Goal: Information Seeking & Learning: Learn about a topic

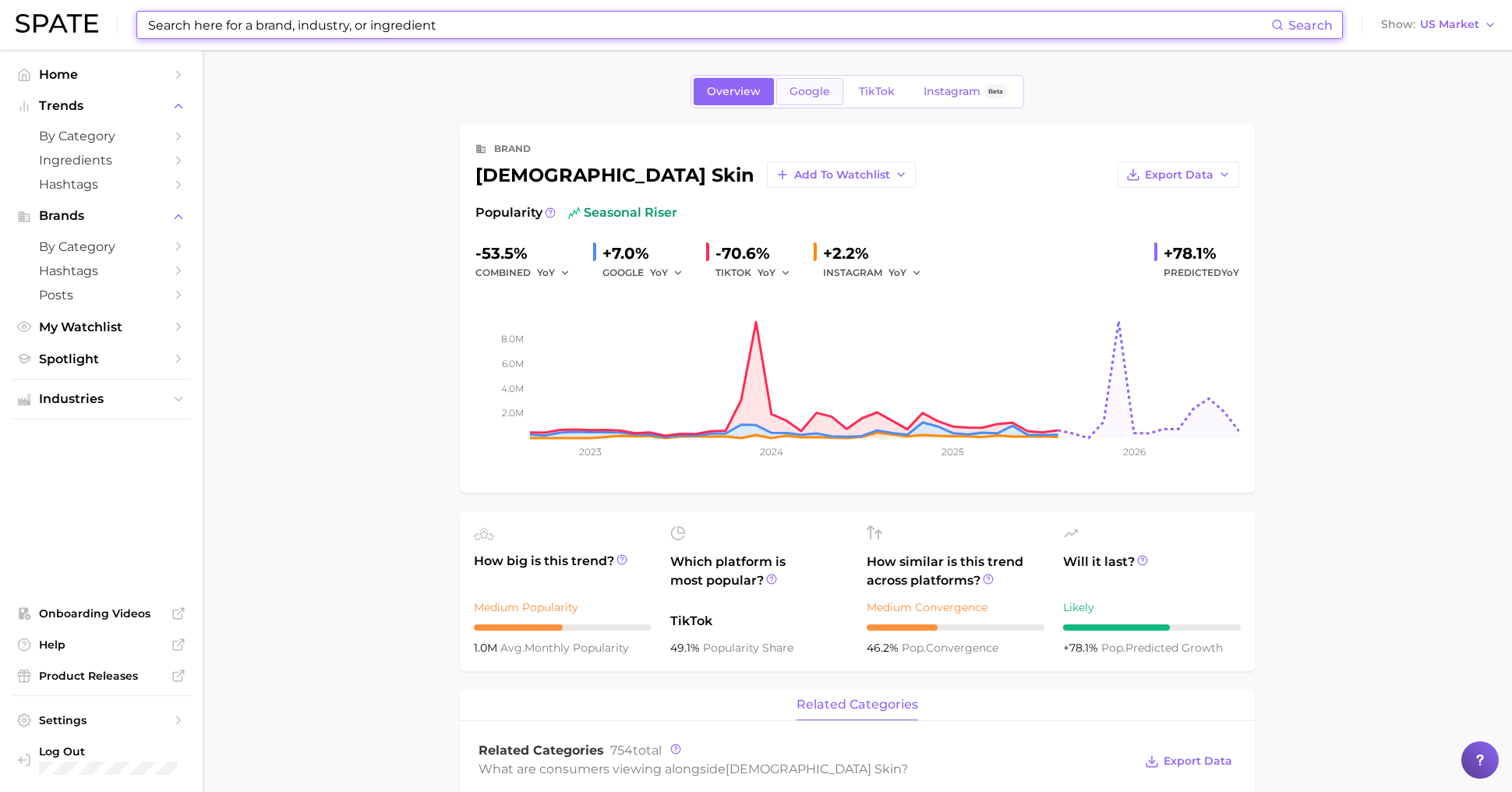
click at [808, 103] on link "Google" at bounding box center [809, 92] width 67 height 27
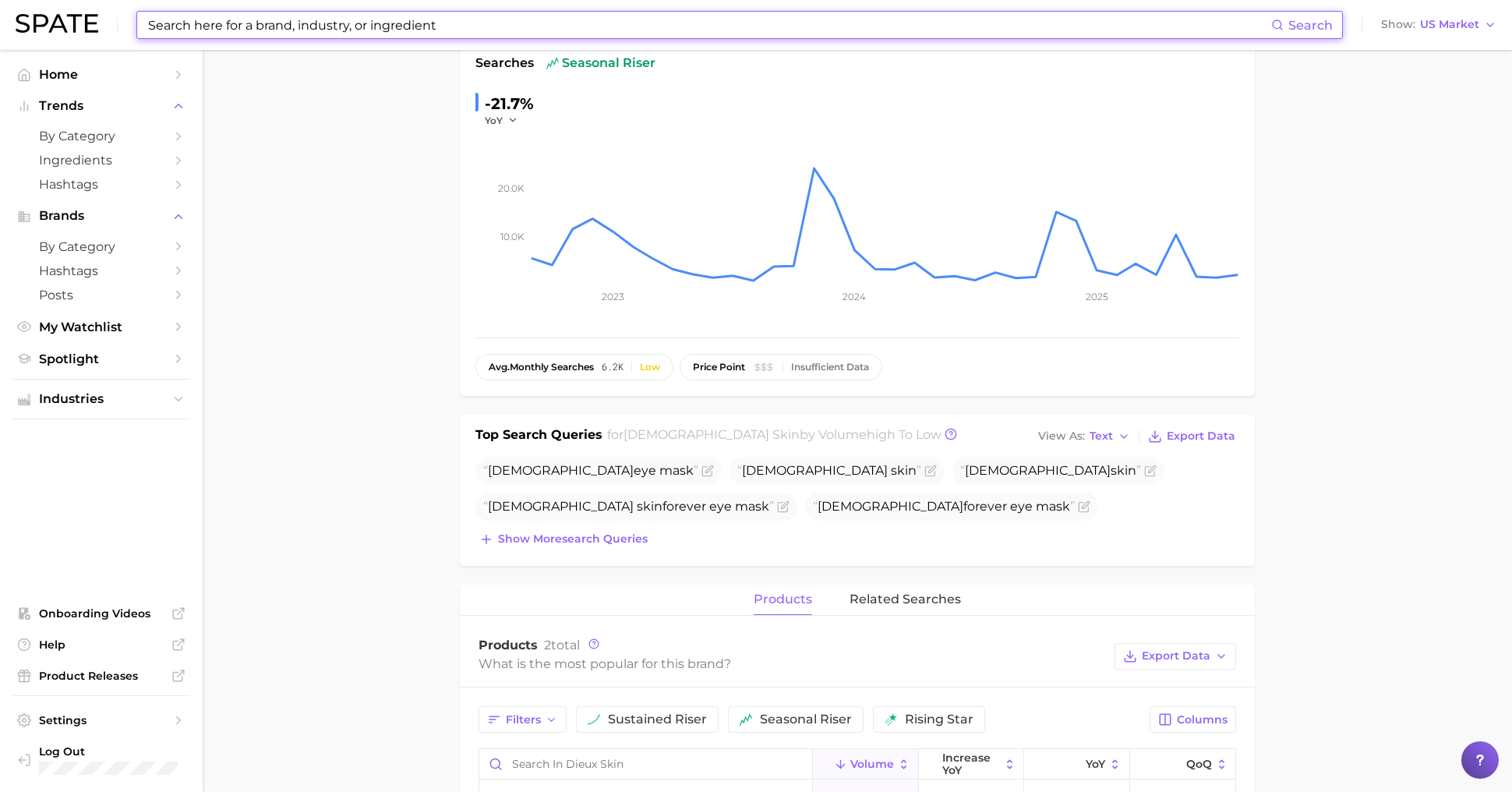
scroll to position [158, 0]
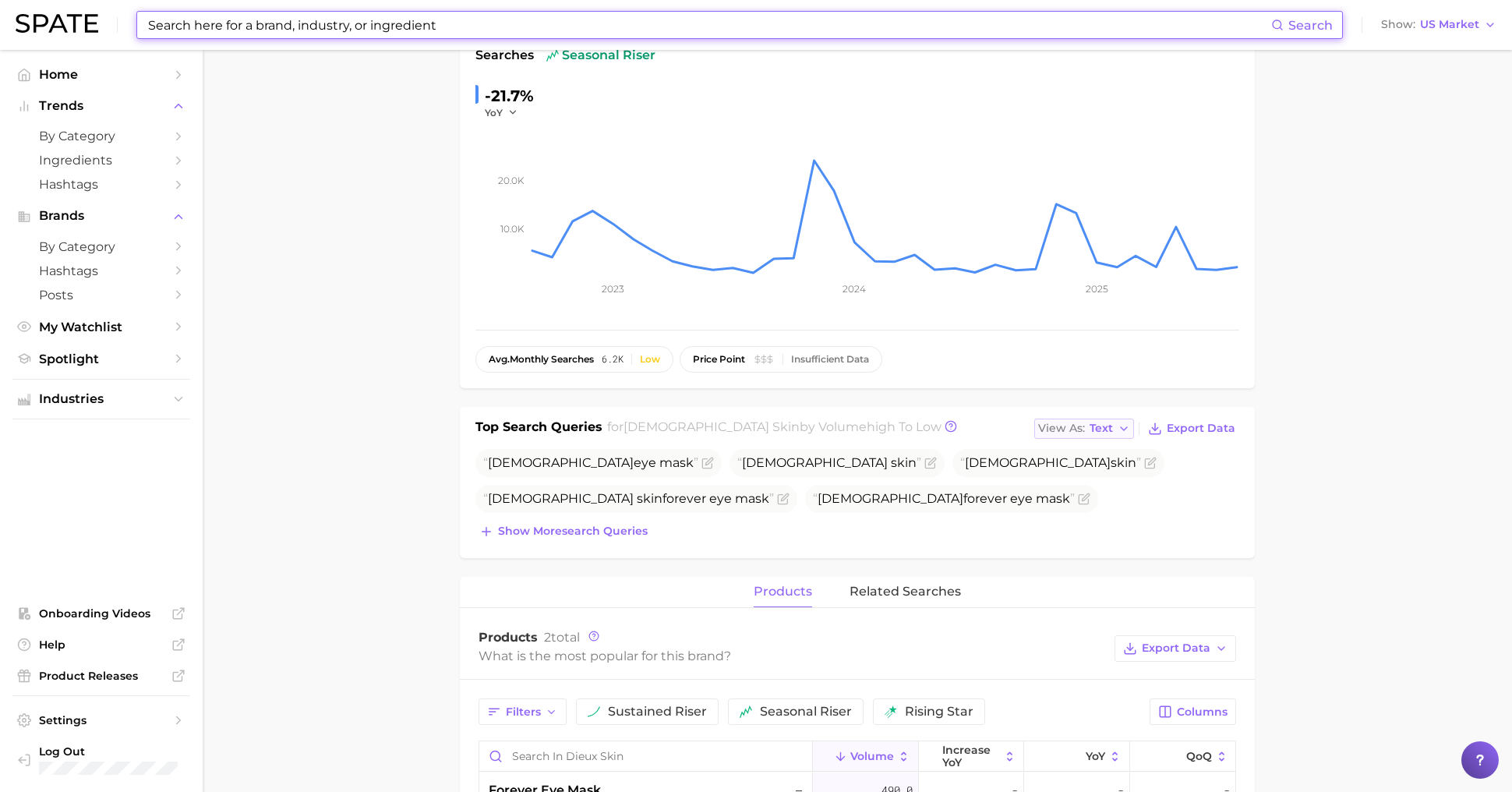
click at [1080, 427] on span "View As" at bounding box center [1062, 428] width 47 height 9
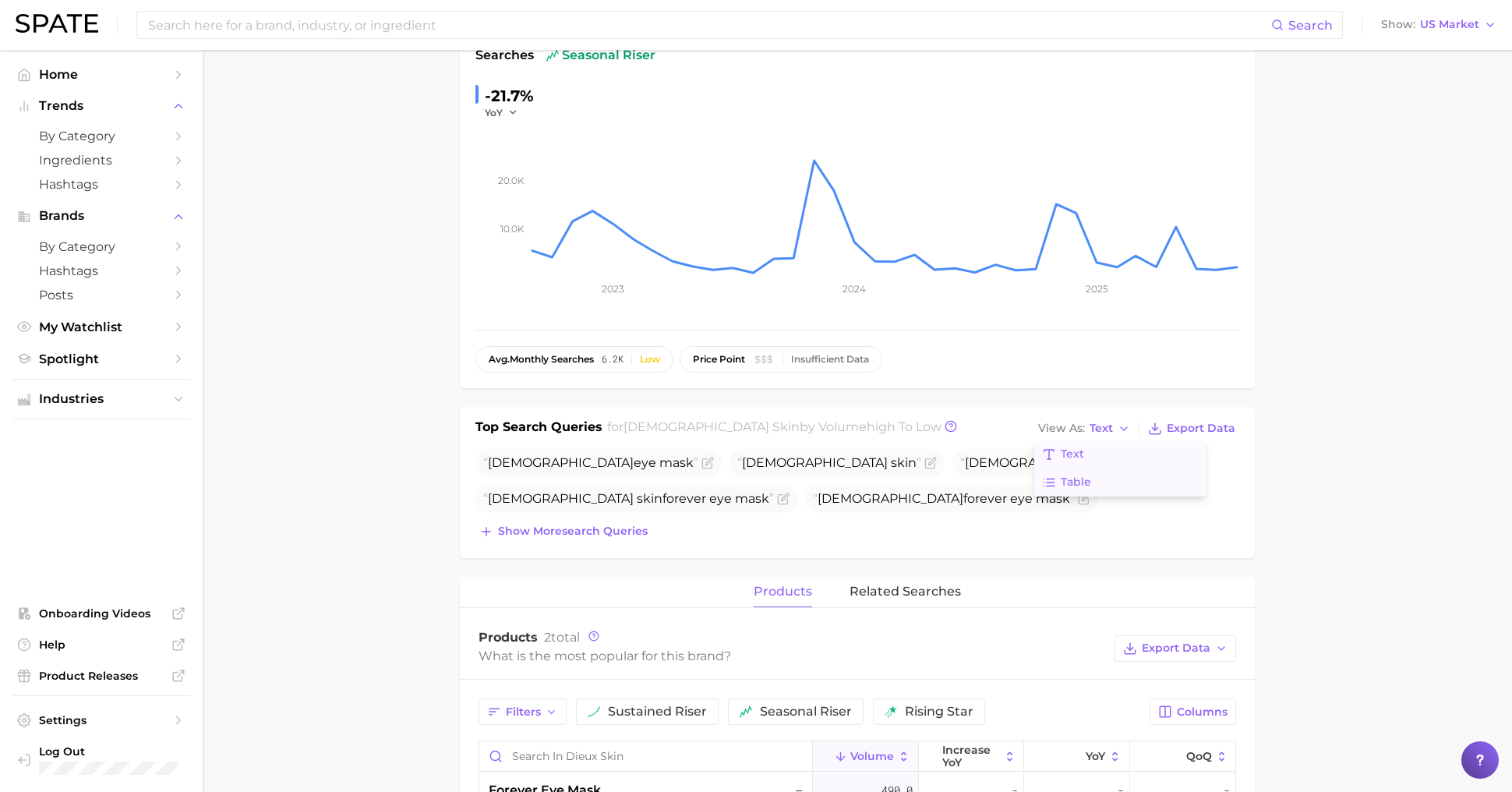
click at [1088, 481] on span "Table" at bounding box center [1076, 482] width 31 height 13
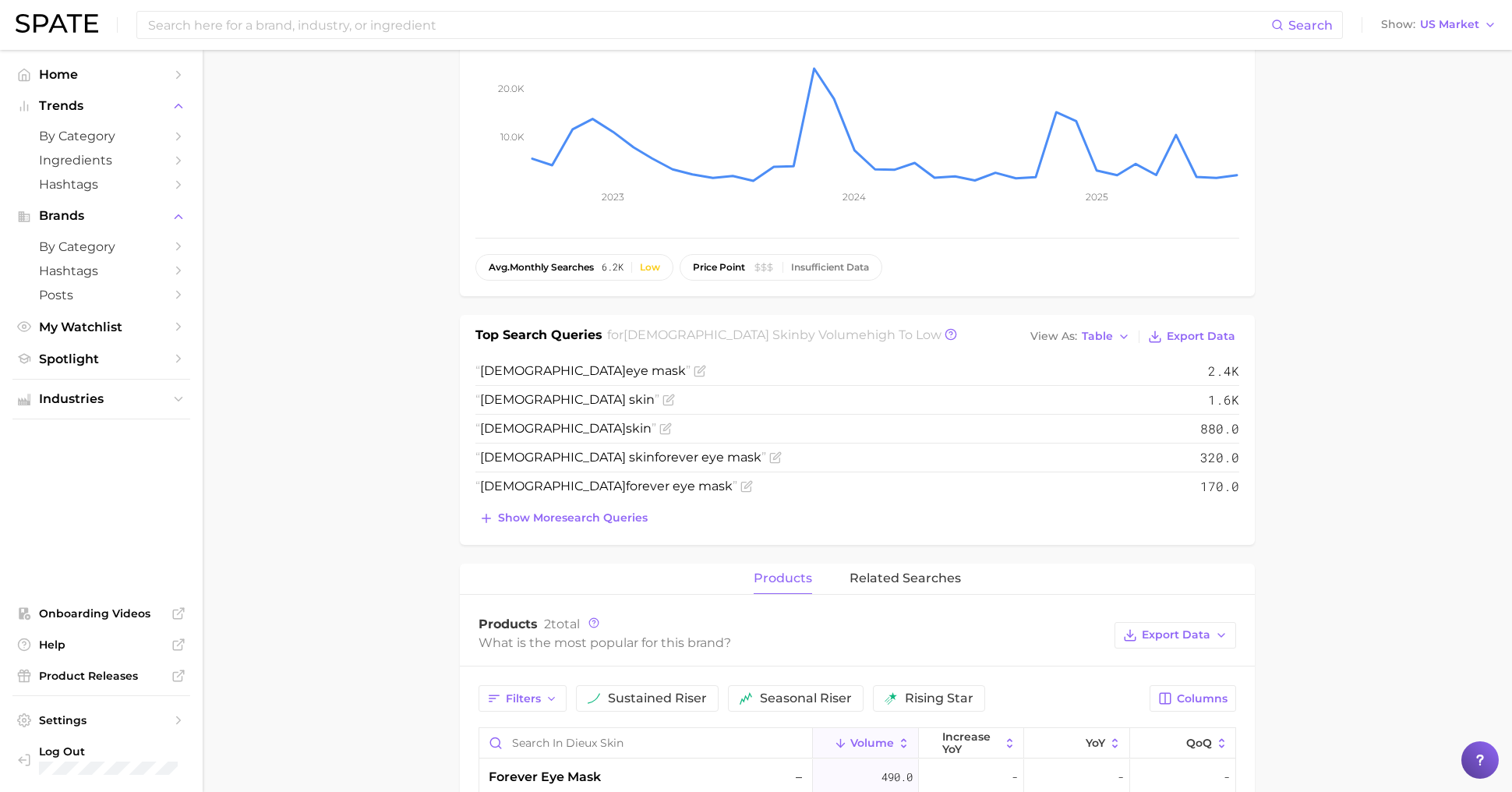
scroll to position [0, 0]
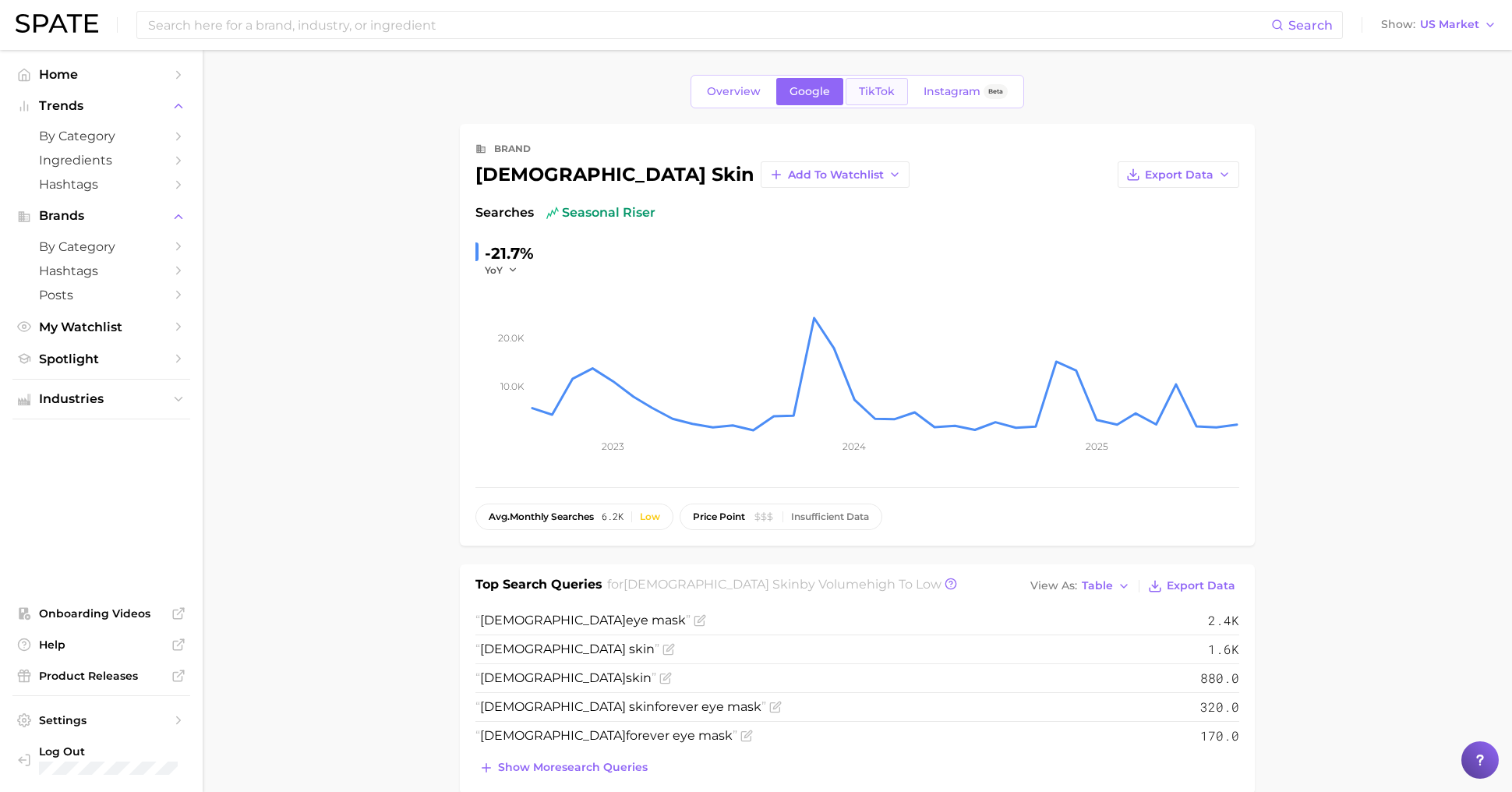
click at [870, 97] on span "TikTok" at bounding box center [877, 92] width 36 height 13
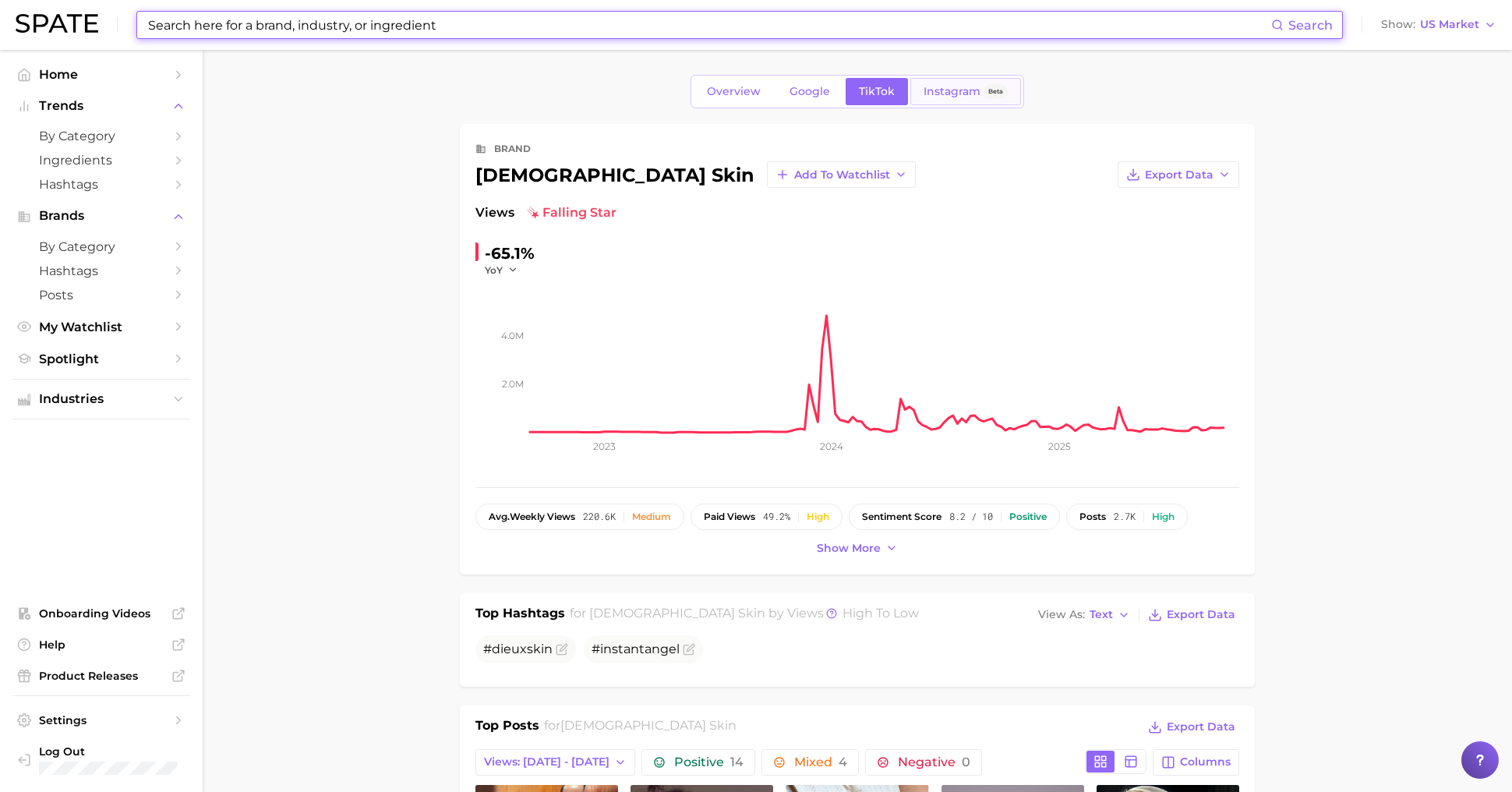
click at [960, 97] on span "Instagram" at bounding box center [952, 92] width 57 height 13
